Goal: Check status: Check status

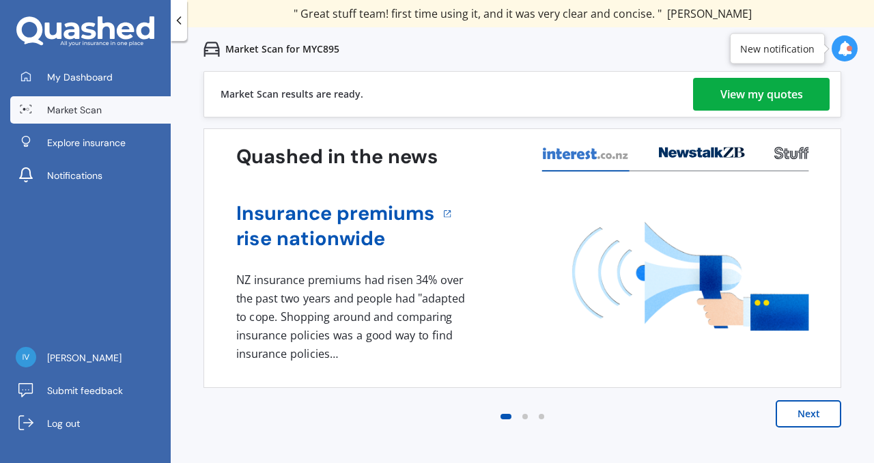
click at [739, 98] on div "View my quotes" at bounding box center [762, 94] width 83 height 33
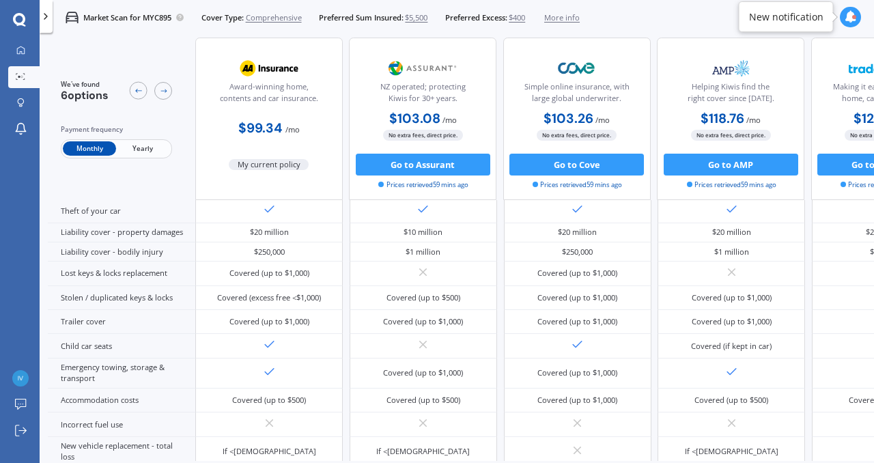
scroll to position [134, 0]
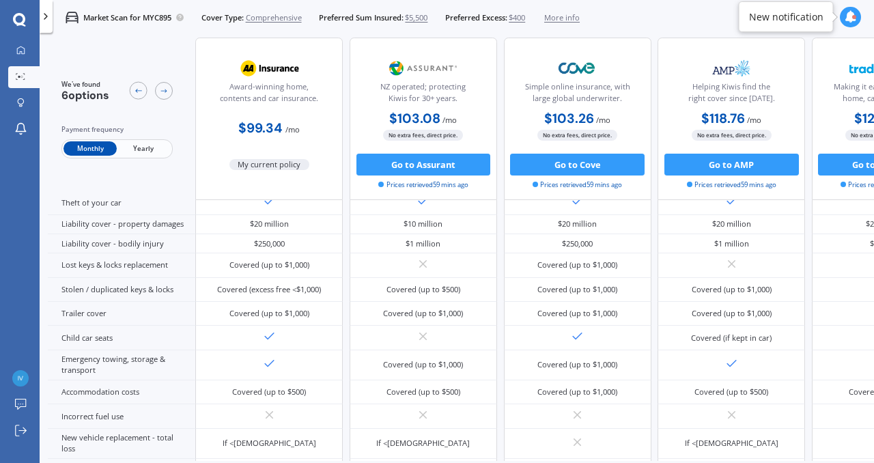
click at [853, 21] on icon at bounding box center [851, 17] width 12 height 12
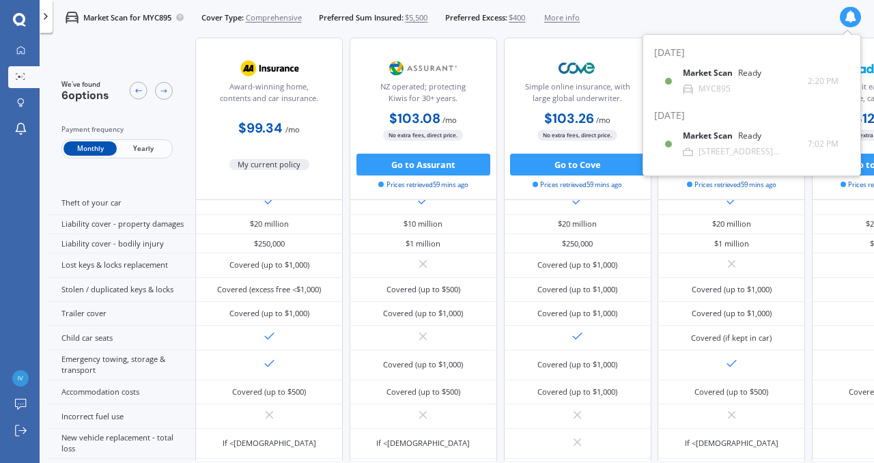
click at [852, 21] on icon at bounding box center [851, 17] width 12 height 12
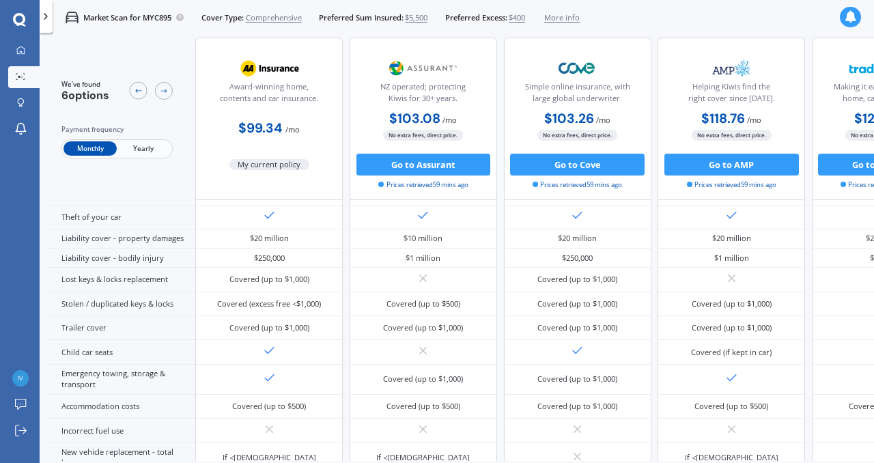
scroll to position [0, 0]
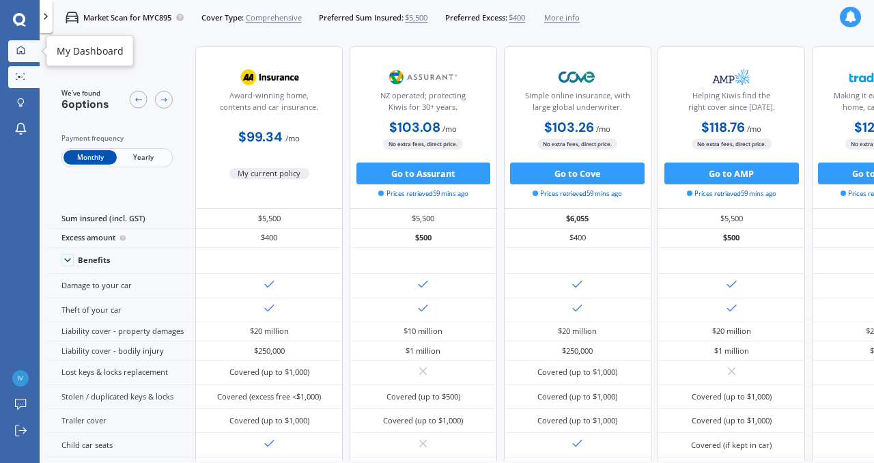
click at [18, 48] on icon at bounding box center [21, 50] width 8 height 8
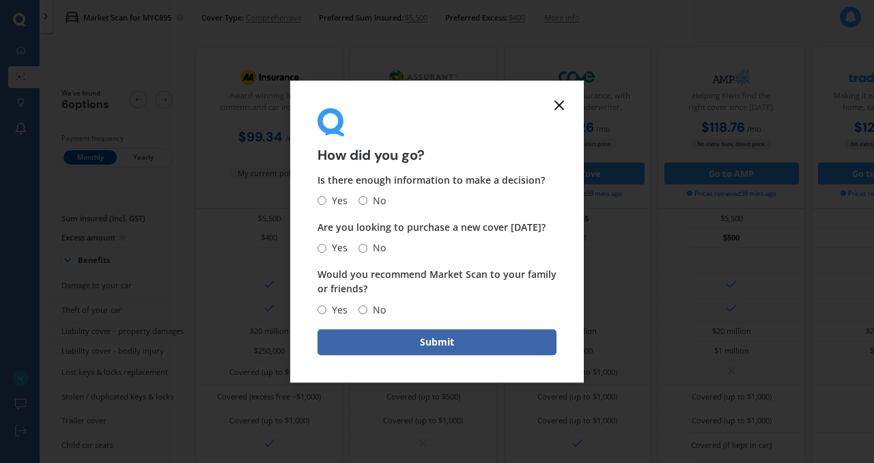
click at [559, 103] on icon at bounding box center [559, 105] width 16 height 16
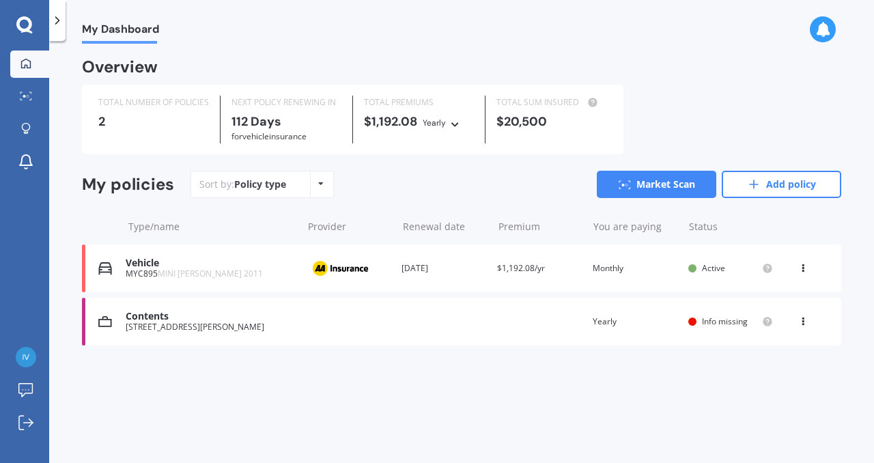
click at [623, 321] on div "You are paying Yearly" at bounding box center [635, 322] width 85 height 14
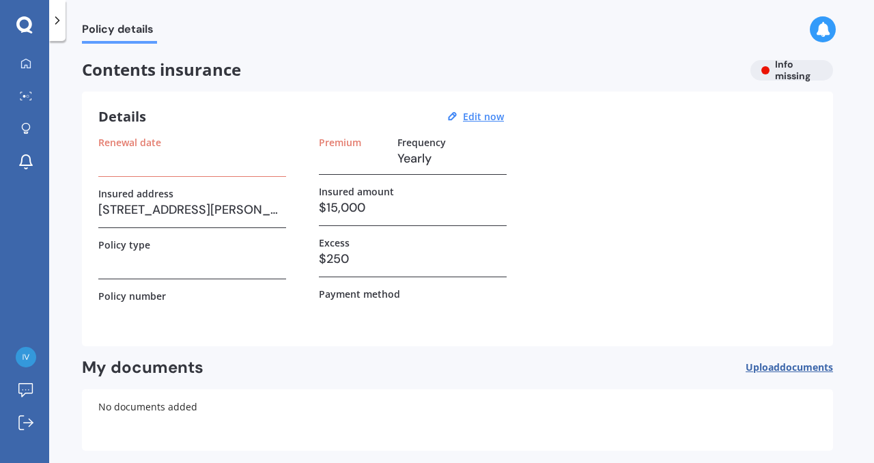
click at [425, 160] on h3 "Yearly" at bounding box center [452, 158] width 109 height 20
click at [27, 105] on link "Market Scan" at bounding box center [29, 96] width 39 height 27
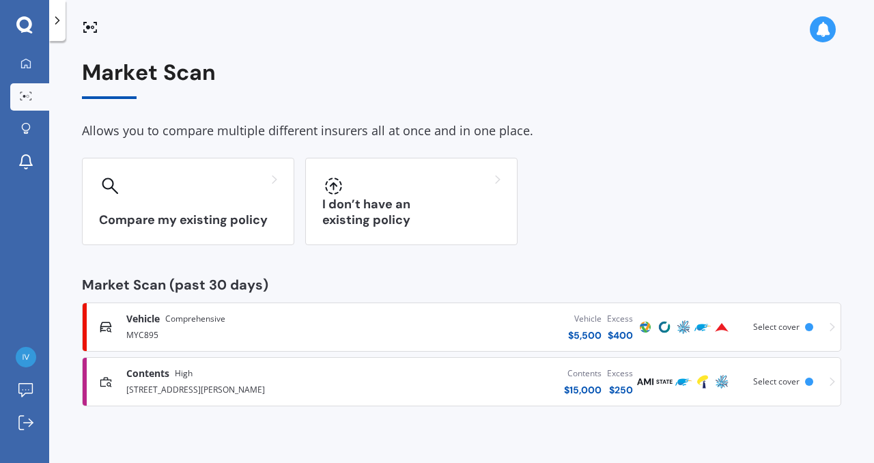
click at [173, 380] on div "[STREET_ADDRESS][PERSON_NAME]" at bounding box center [246, 388] width 241 height 16
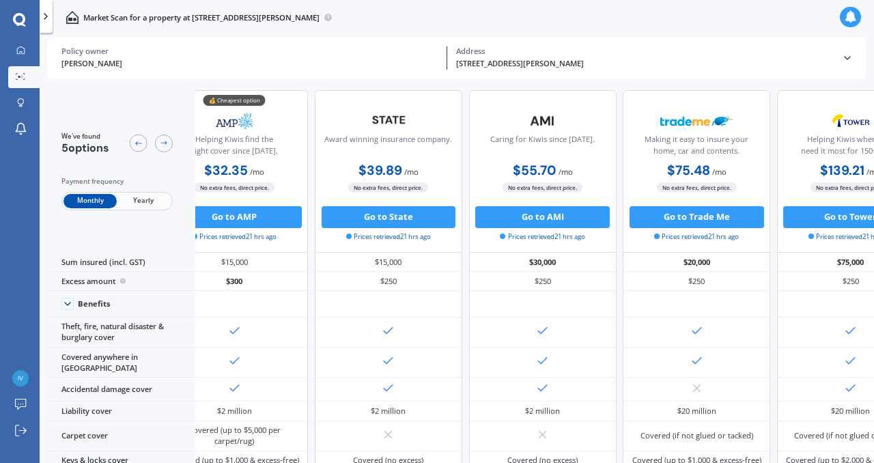
scroll to position [0, 36]
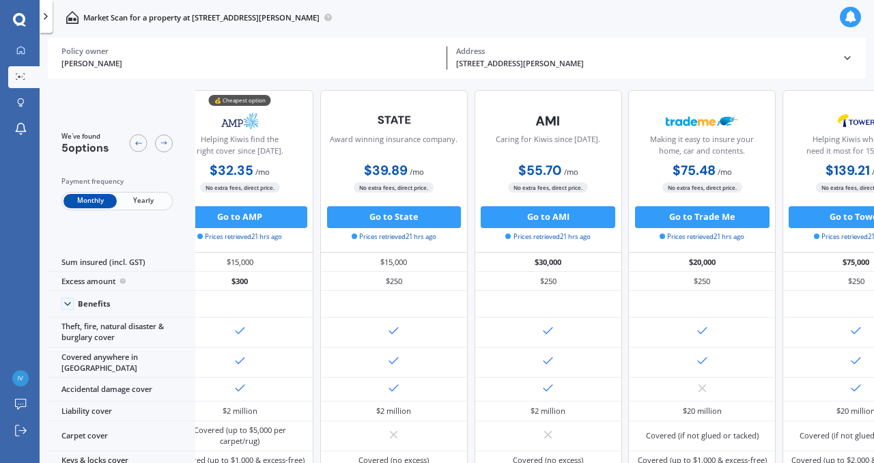
click at [153, 201] on span "Yearly" at bounding box center [143, 201] width 53 height 14
